Goal: Use online tool/utility: Utilize a website feature to perform a specific function

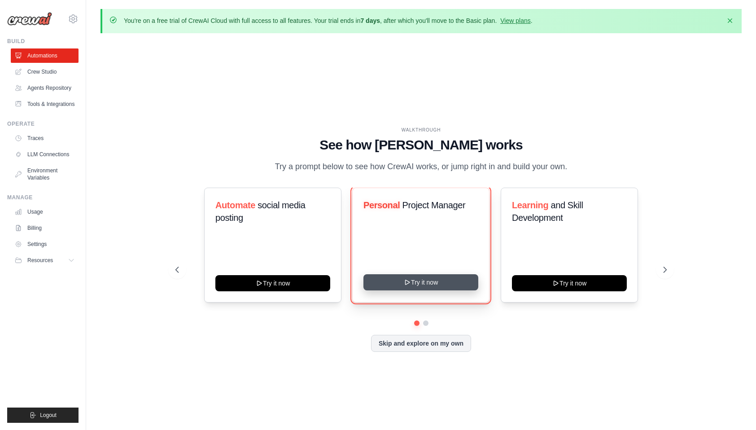
click at [428, 284] on button "Try it now" at bounding box center [421, 282] width 115 height 16
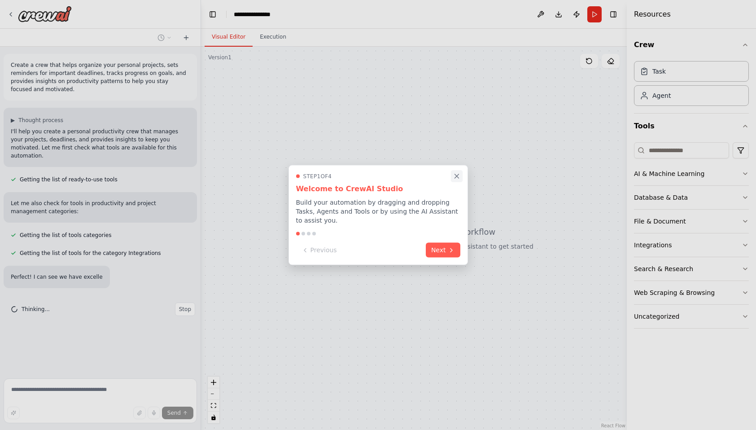
click at [459, 175] on icon "Close walkthrough" at bounding box center [457, 176] width 8 height 8
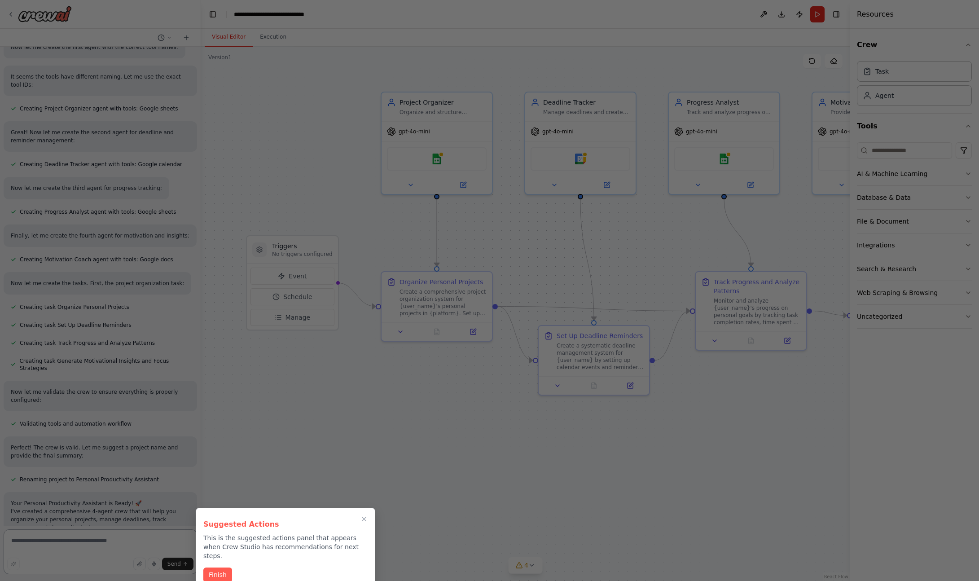
scroll to position [682, 0]
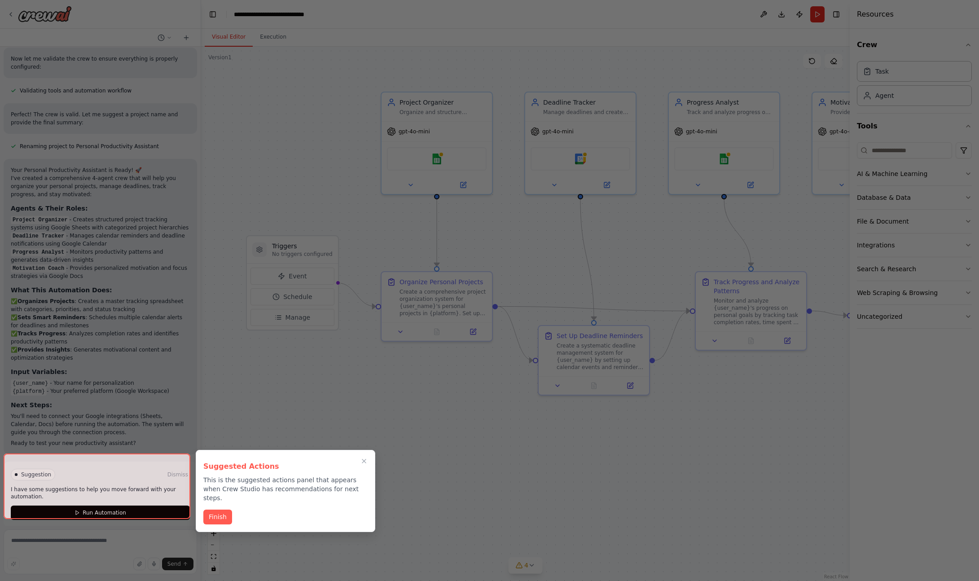
click at [124, 430] on div at bounding box center [97, 486] width 187 height 66
click at [105, 430] on div at bounding box center [97, 486] width 187 height 66
click at [361, 430] on icon "Close walkthrough" at bounding box center [364, 461] width 8 height 8
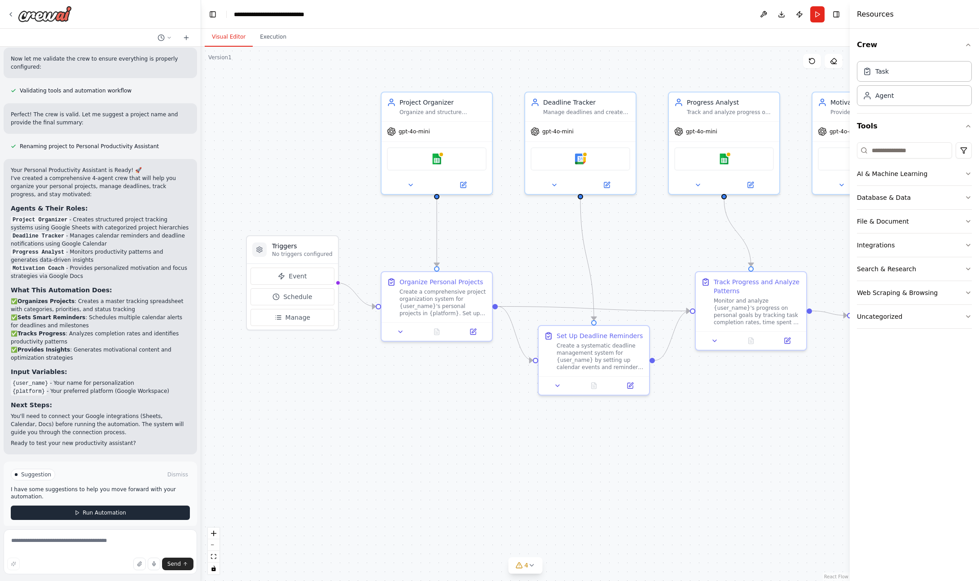
click at [140, 430] on button "Run Automation" at bounding box center [100, 513] width 179 height 14
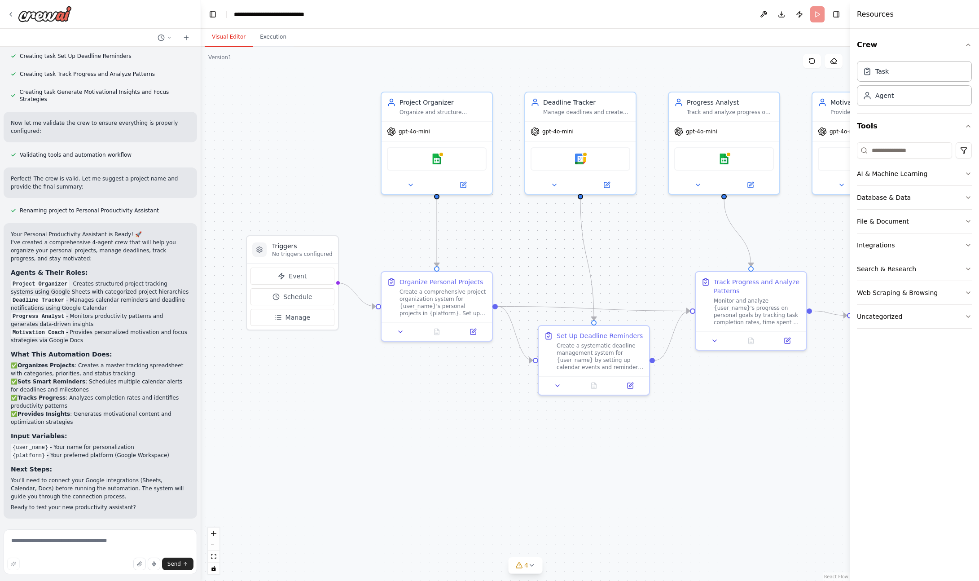
scroll to position [610, 0]
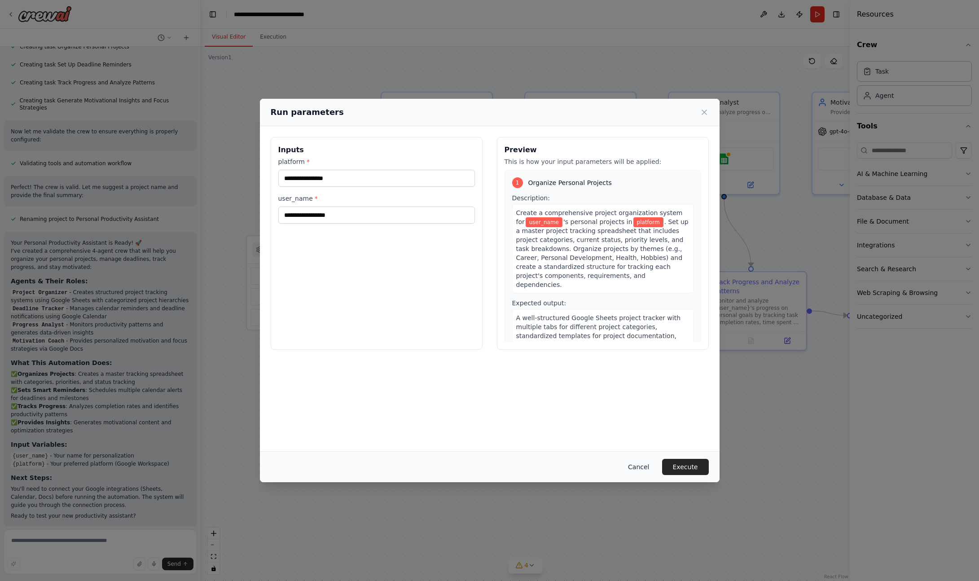
click at [649, 430] on button "Cancel" at bounding box center [638, 467] width 35 height 16
